Goal: Task Accomplishment & Management: Complete application form

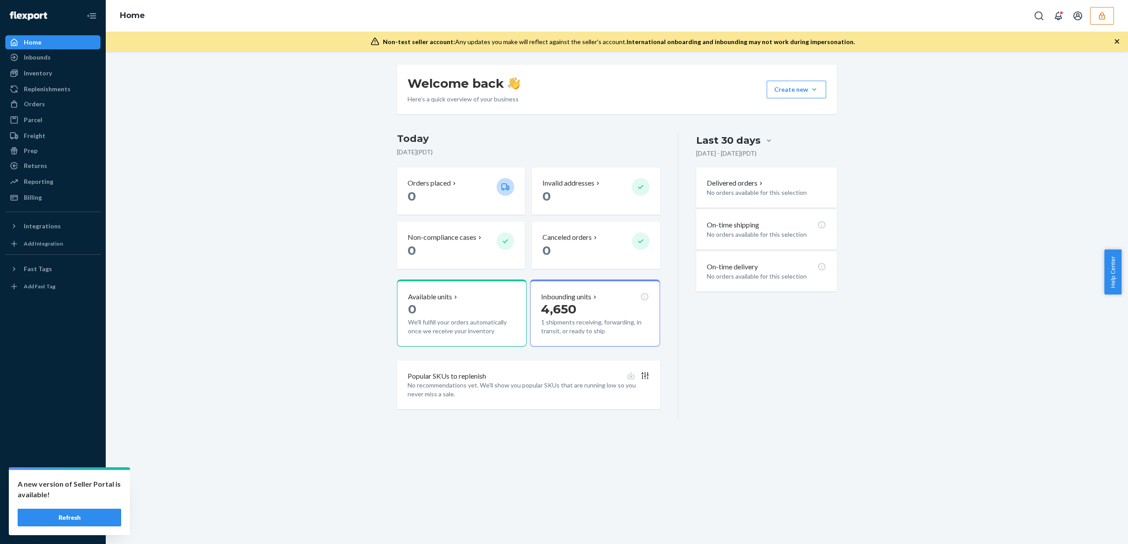
click at [53, 527] on div "A new version of Seller Portal is available! Refresh" at bounding box center [69, 502] width 121 height 65
click at [55, 520] on button "Refresh" at bounding box center [70, 518] width 104 height 18
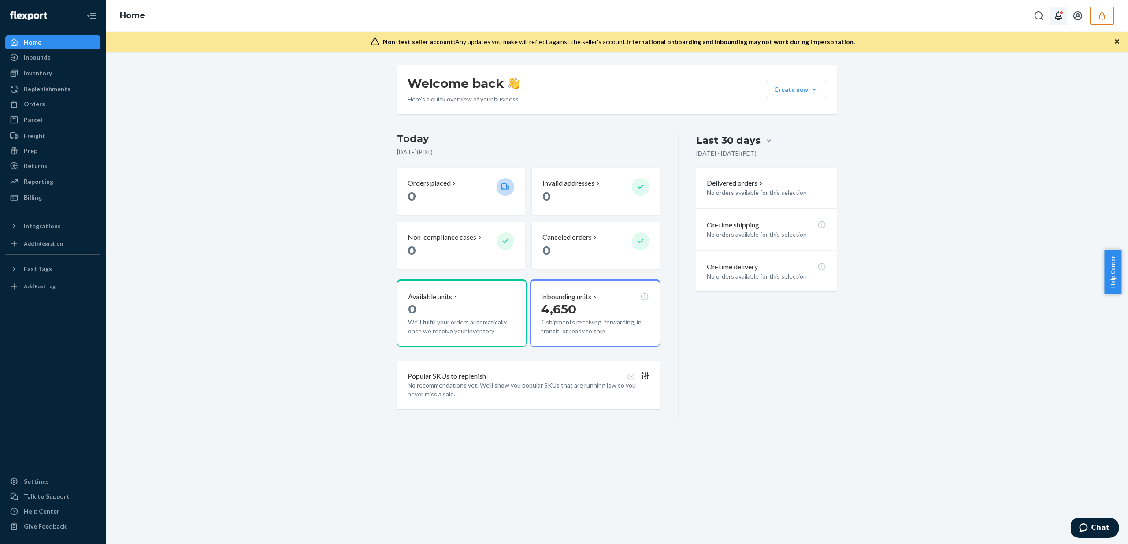
click at [1090, 19] on button "button" at bounding box center [1102, 16] width 24 height 18
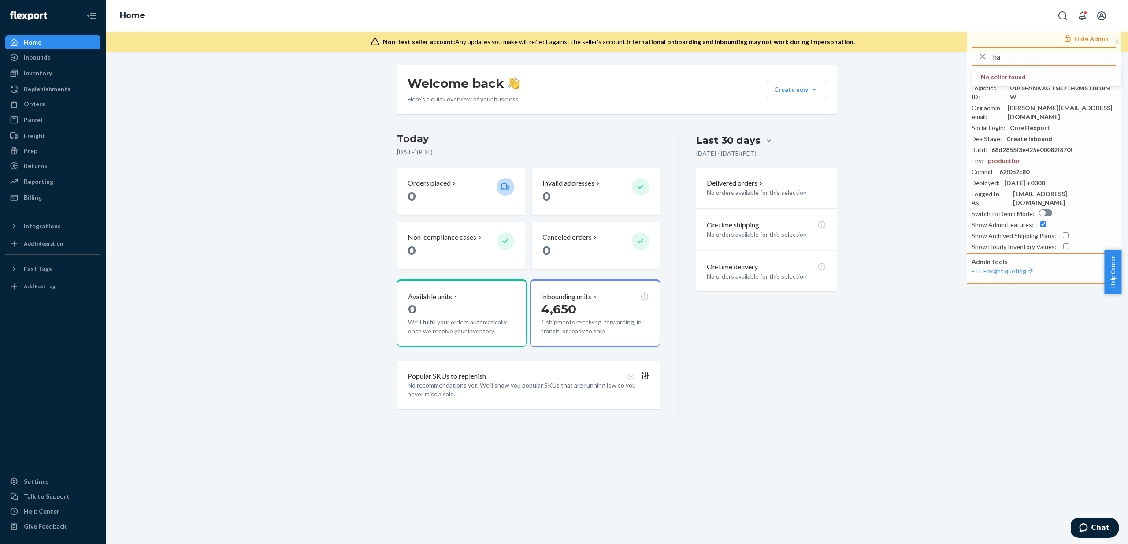
type input "h"
click at [908, 234] on div "Welcome back Here’s a quick overview of your business Create new Create new inb…" at bounding box center [616, 242] width 1009 height 355
click at [49, 73] on div "Inventory" at bounding box center [38, 73] width 28 height 9
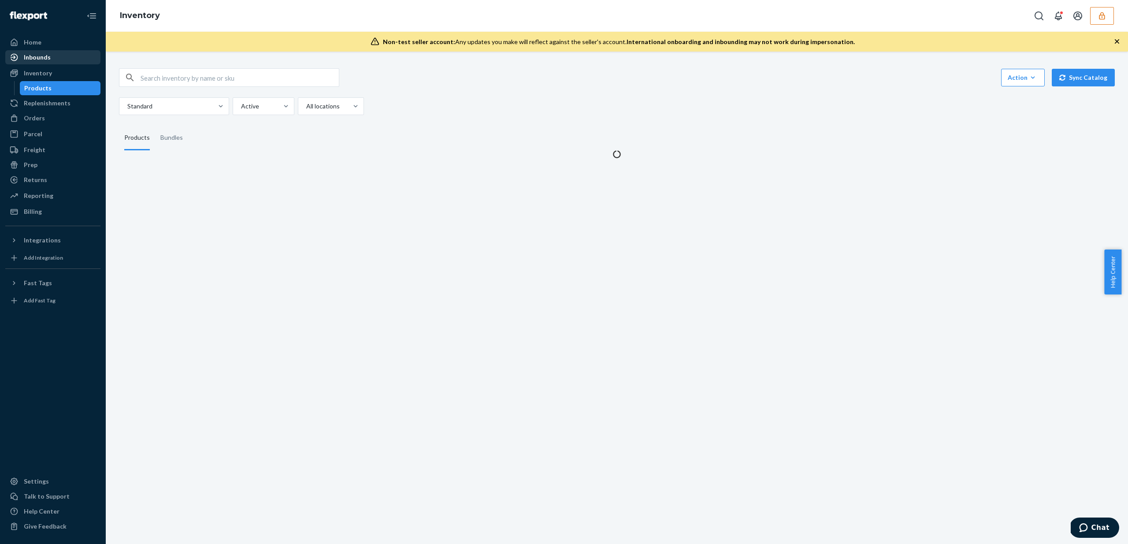
click at [51, 60] on div "Inbounds" at bounding box center [52, 57] width 93 height 12
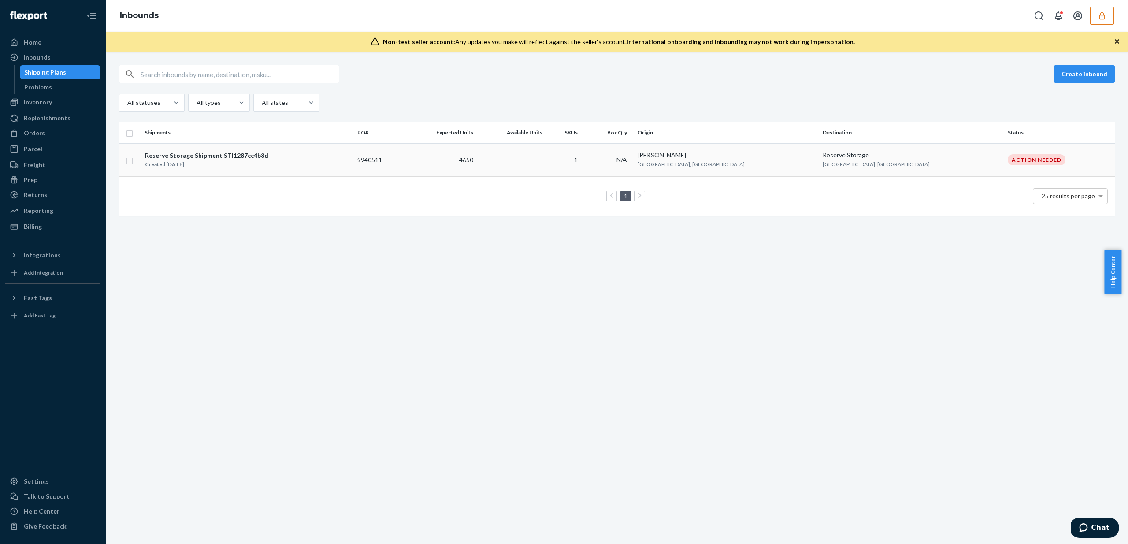
click at [949, 166] on td "Reserve Storage [GEOGRAPHIC_DATA], [GEOGRAPHIC_DATA]" at bounding box center [911, 159] width 185 height 33
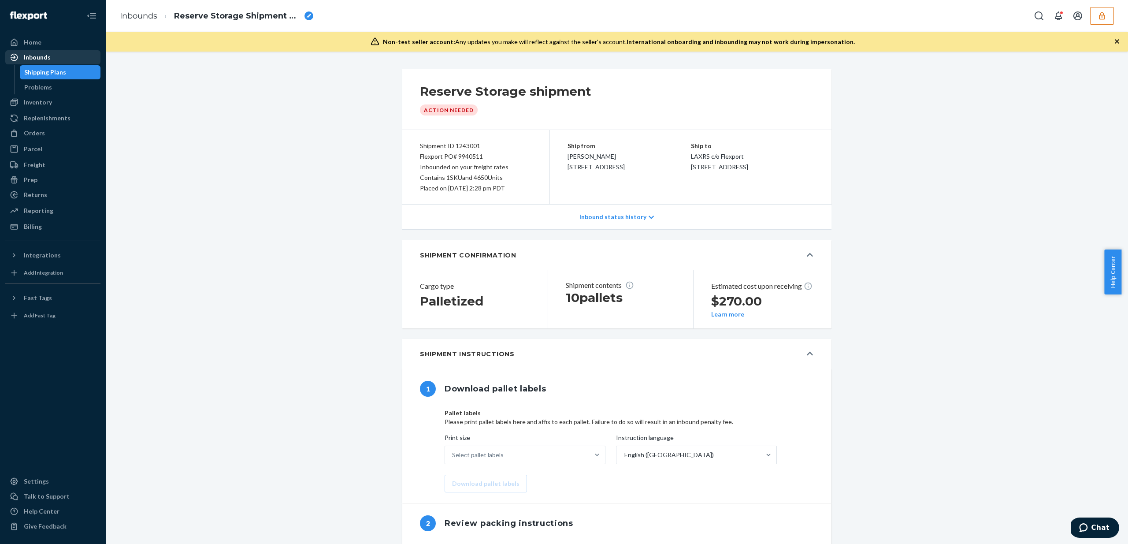
click at [49, 60] on div "Inbounds" at bounding box center [52, 57] width 93 height 12
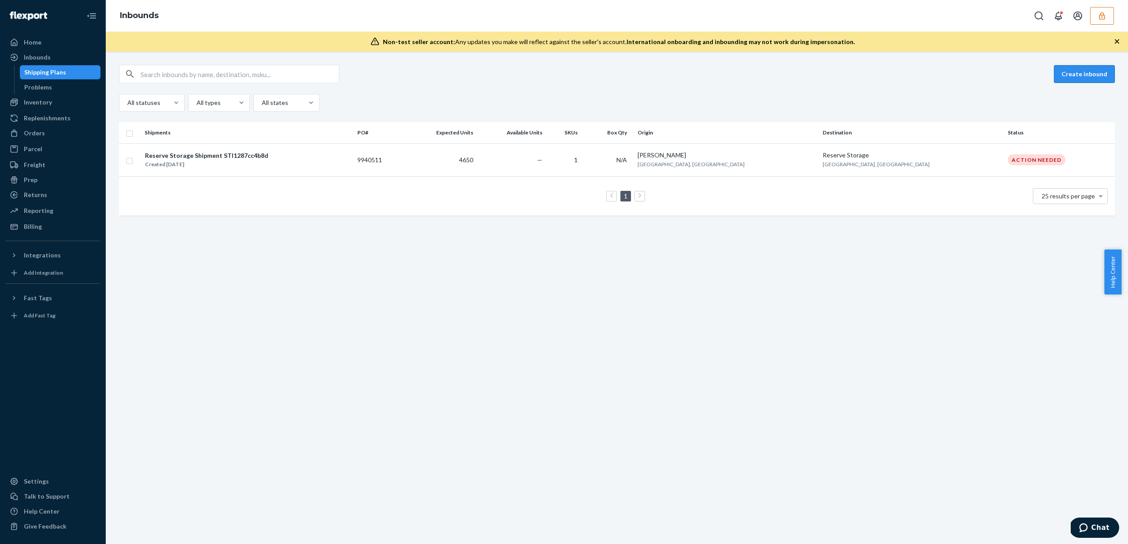
click at [1088, 78] on button "Create inbound" at bounding box center [1084, 74] width 61 height 18
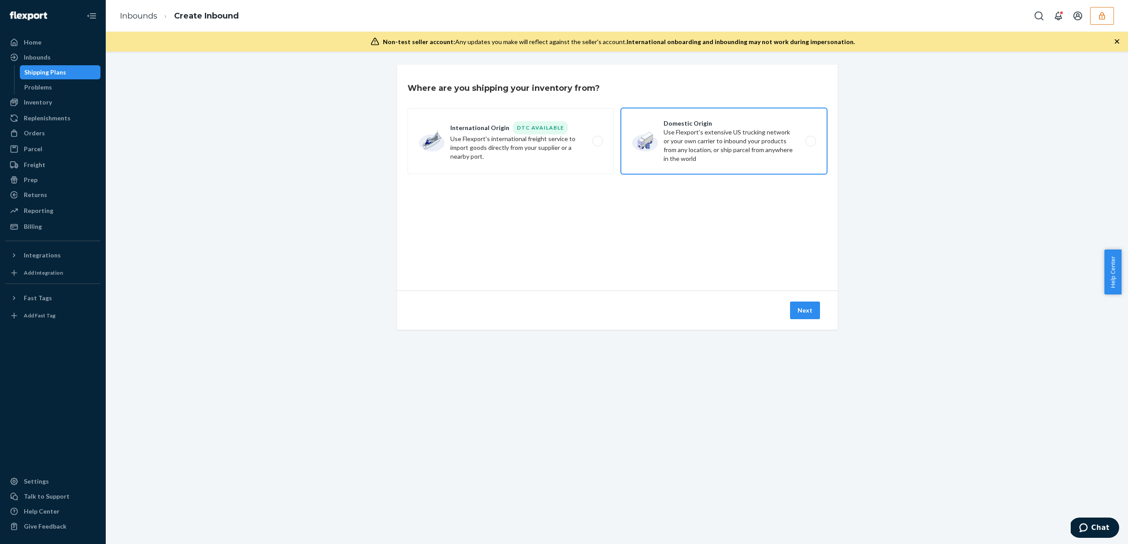
click at [711, 142] on label "Domestic Origin Use Flexport’s extensive US trucking network or your own carrie…" at bounding box center [724, 141] width 206 height 66
click at [811, 142] on input "Domestic Origin Use Flexport’s extensive US trucking network or your own carrie…" at bounding box center [814, 141] width 6 height 6
radio input "true"
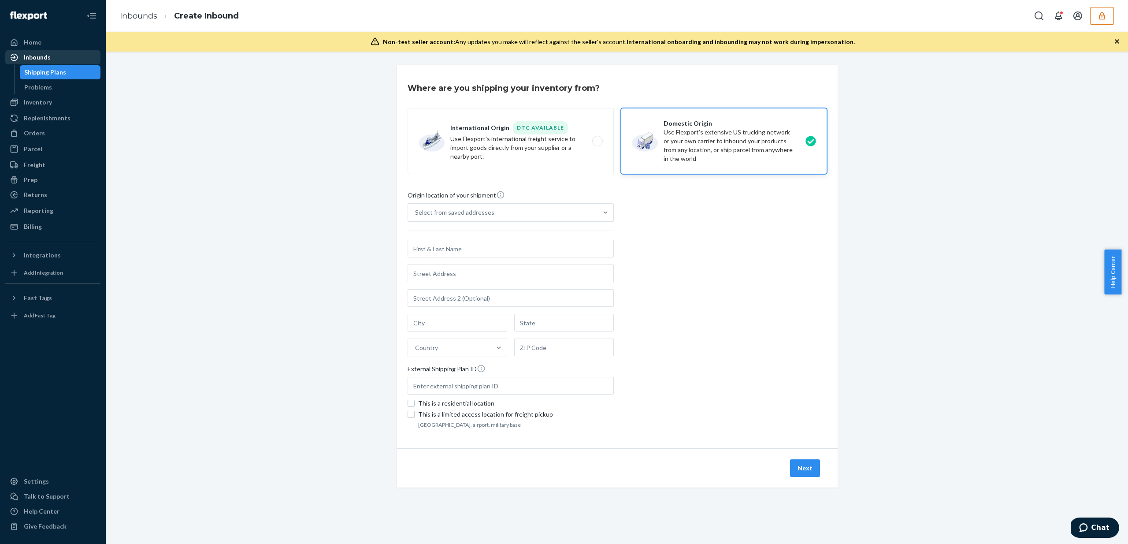
click at [53, 60] on div "Inbounds" at bounding box center [52, 57] width 93 height 12
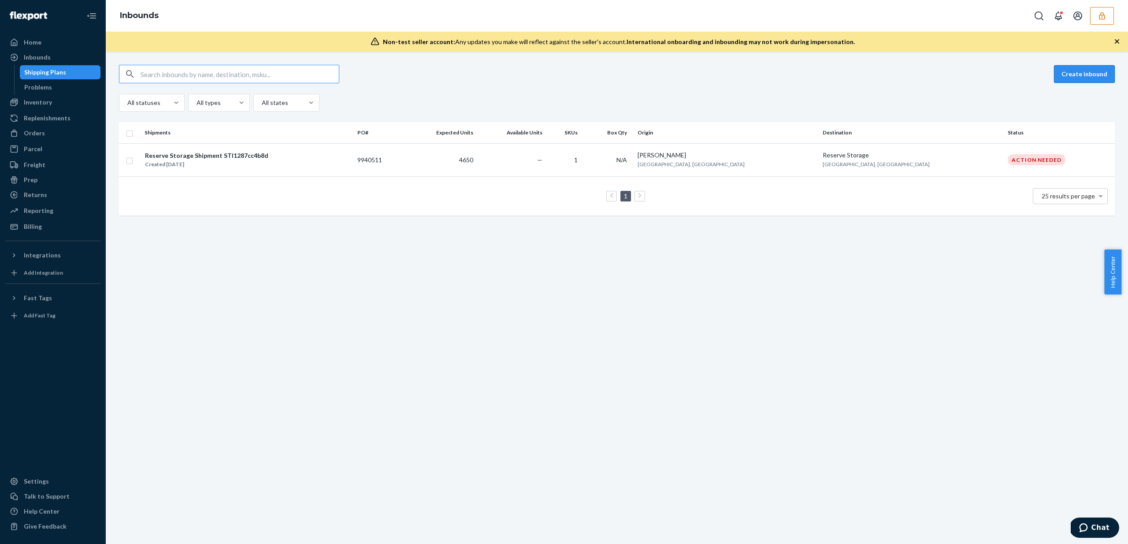
click at [1076, 79] on button "Create inbound" at bounding box center [1084, 74] width 61 height 18
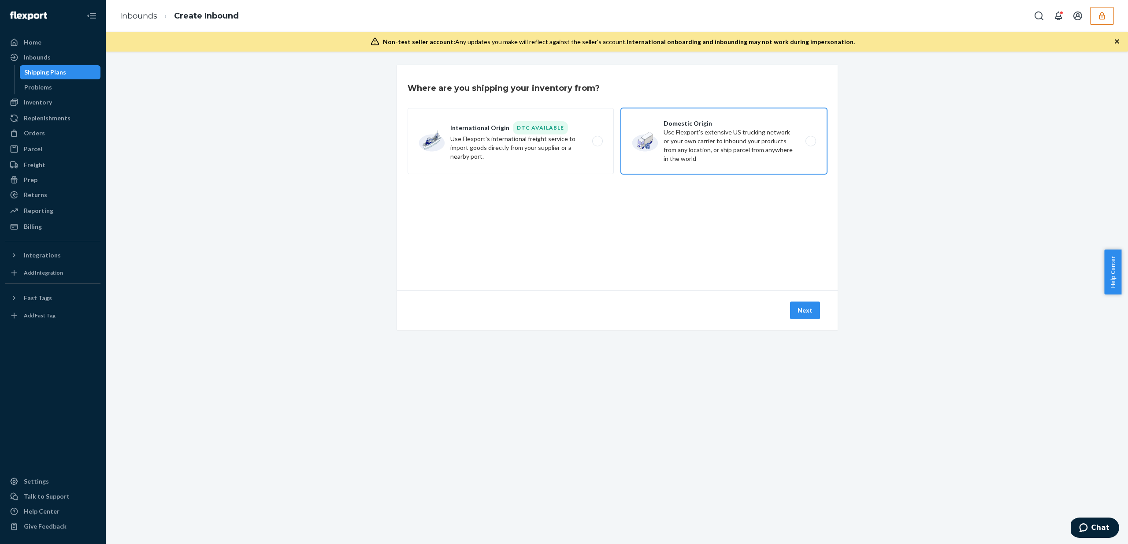
drag, startPoint x: 672, startPoint y: 140, endPoint x: 672, endPoint y: 145, distance: 4.9
click at [672, 141] on label "Domestic Origin Use Flexport’s extensive US trucking network or your own carrie…" at bounding box center [724, 141] width 206 height 66
click at [811, 141] on input "Domestic Origin Use Flexport’s extensive US trucking network or your own carrie…" at bounding box center [814, 141] width 6 height 6
radio input "true"
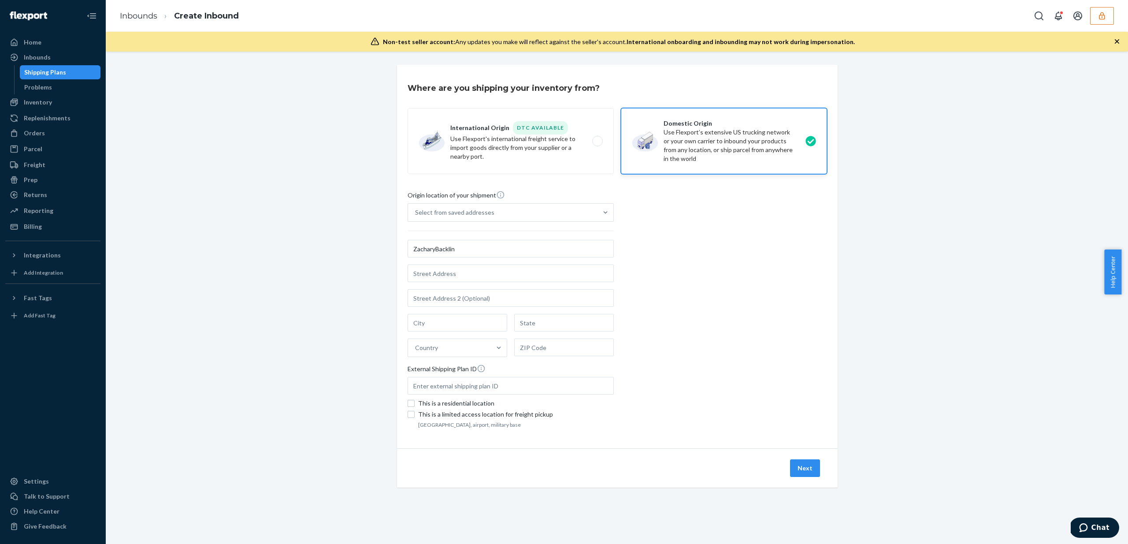
click at [432, 249] on input "ZacharyBacklin" at bounding box center [511, 249] width 206 height 18
type input "[PERSON_NAME]"
click at [446, 272] on input "text" at bounding box center [511, 273] width 206 height 18
type input "1 World Wy"
type input "[GEOGRAPHIC_DATA]"
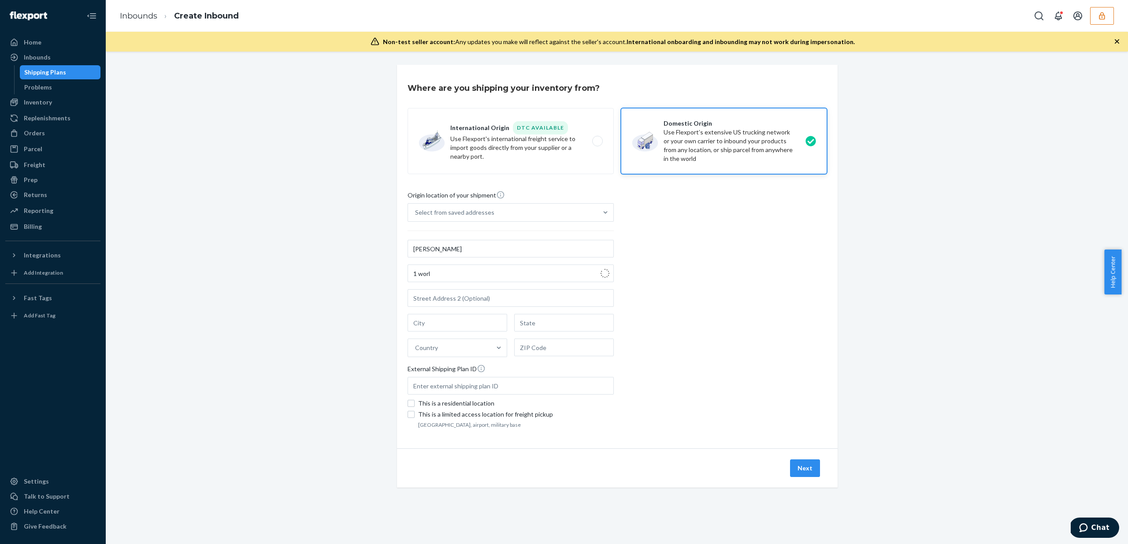
type input "CA"
type input "90045"
click at [807, 465] on button "Next" at bounding box center [805, 468] width 30 height 18
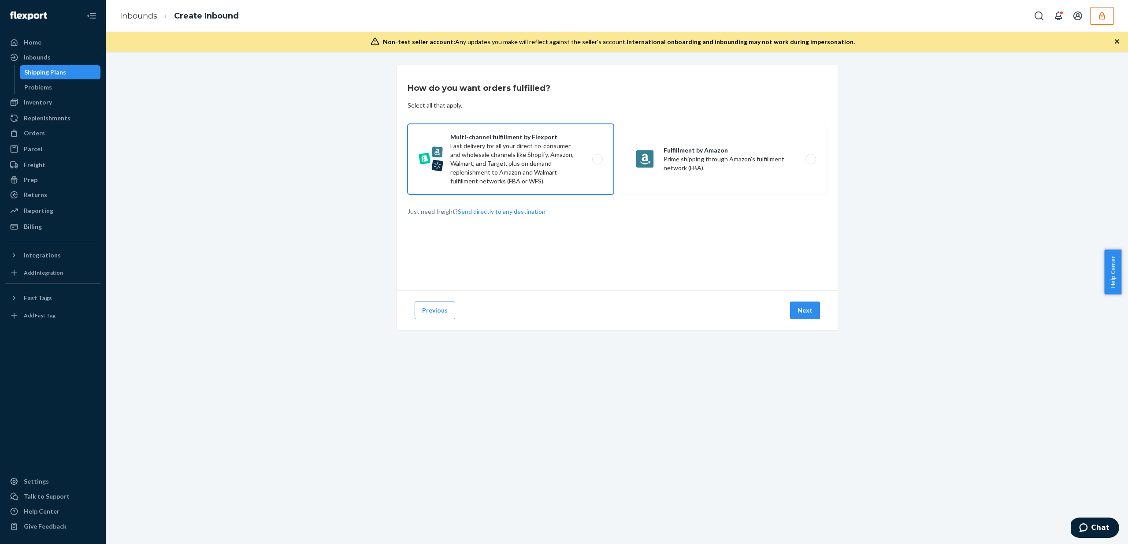
click at [512, 162] on label "Multi-channel fulfillment by Flexport Fast delivery for all your direct-to-cons…" at bounding box center [511, 159] width 206 height 71
click at [597, 162] on input "Multi-channel fulfillment by Flexport Fast delivery for all your direct-to-cons…" at bounding box center [600, 159] width 6 height 6
radio input "true"
click at [808, 316] on button "Next" at bounding box center [805, 310] width 30 height 18
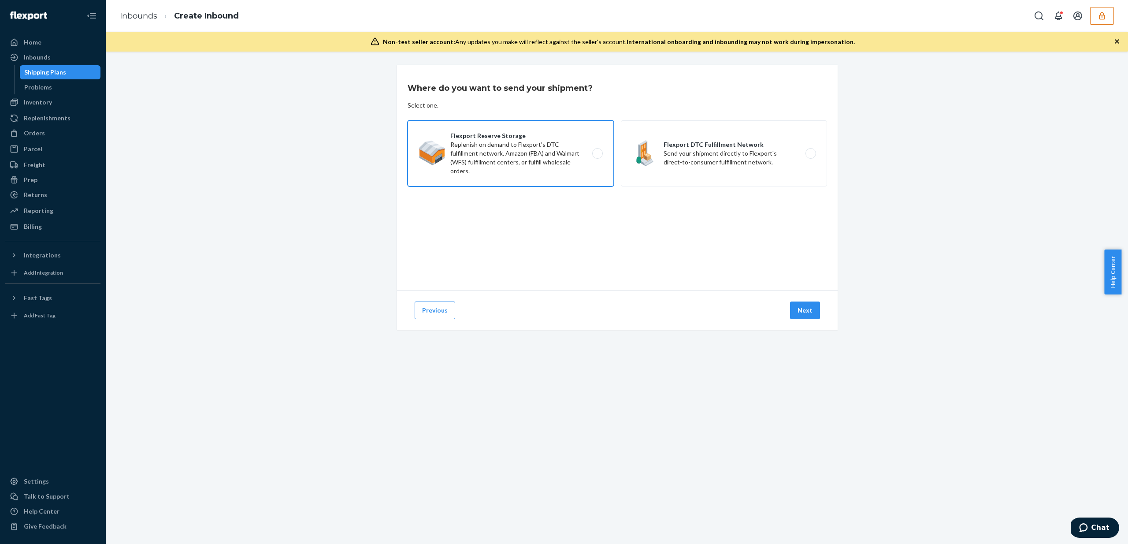
click at [532, 134] on label "Flexport Reserve Storage Replenish on demand to Flexport's DTC fulfillment netw…" at bounding box center [511, 153] width 206 height 66
click at [597, 151] on input "Flexport Reserve Storage Replenish on demand to Flexport's DTC fulfillment netw…" at bounding box center [600, 154] width 6 height 6
radio input "true"
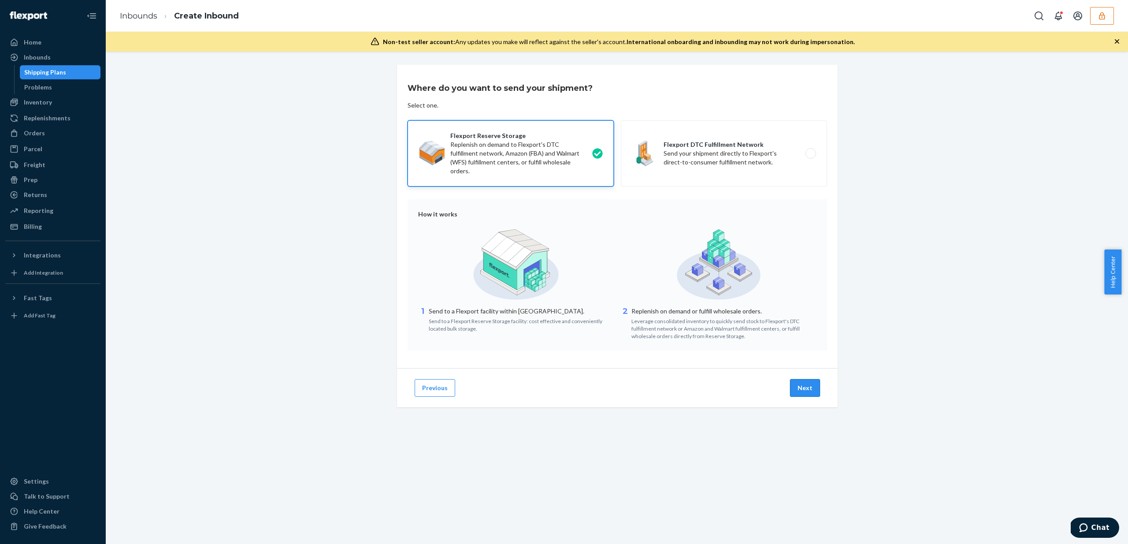
click at [803, 387] on button "Next" at bounding box center [805, 388] width 30 height 18
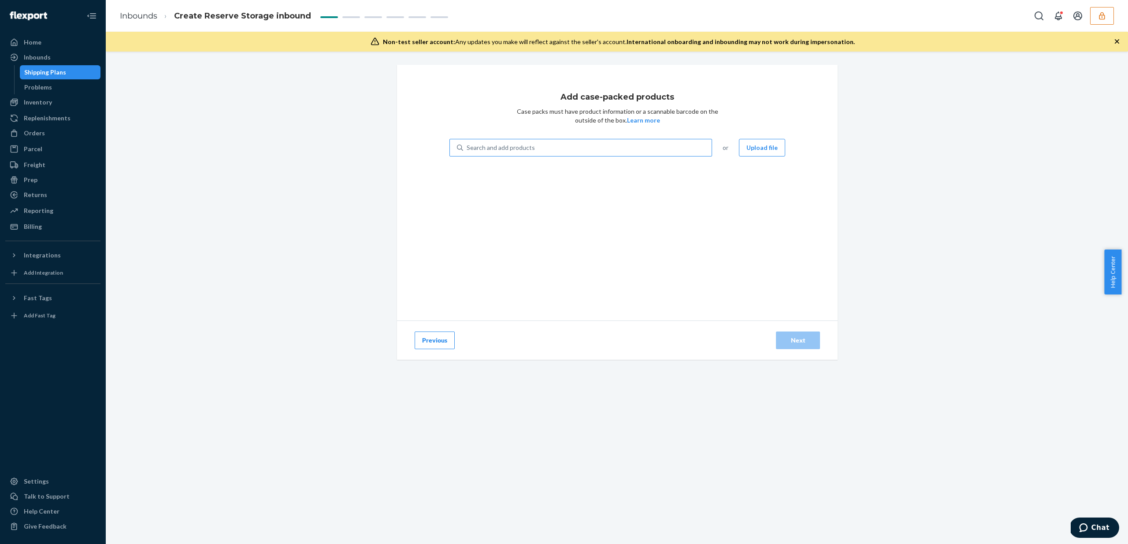
click at [632, 148] on div "Search and add products" at bounding box center [587, 148] width 249 height 16
click at [468, 148] on input "Search and add products" at bounding box center [467, 147] width 1 height 9
click at [28, 45] on div "Home" at bounding box center [33, 42] width 18 height 9
